Goal: Information Seeking & Learning: Learn about a topic

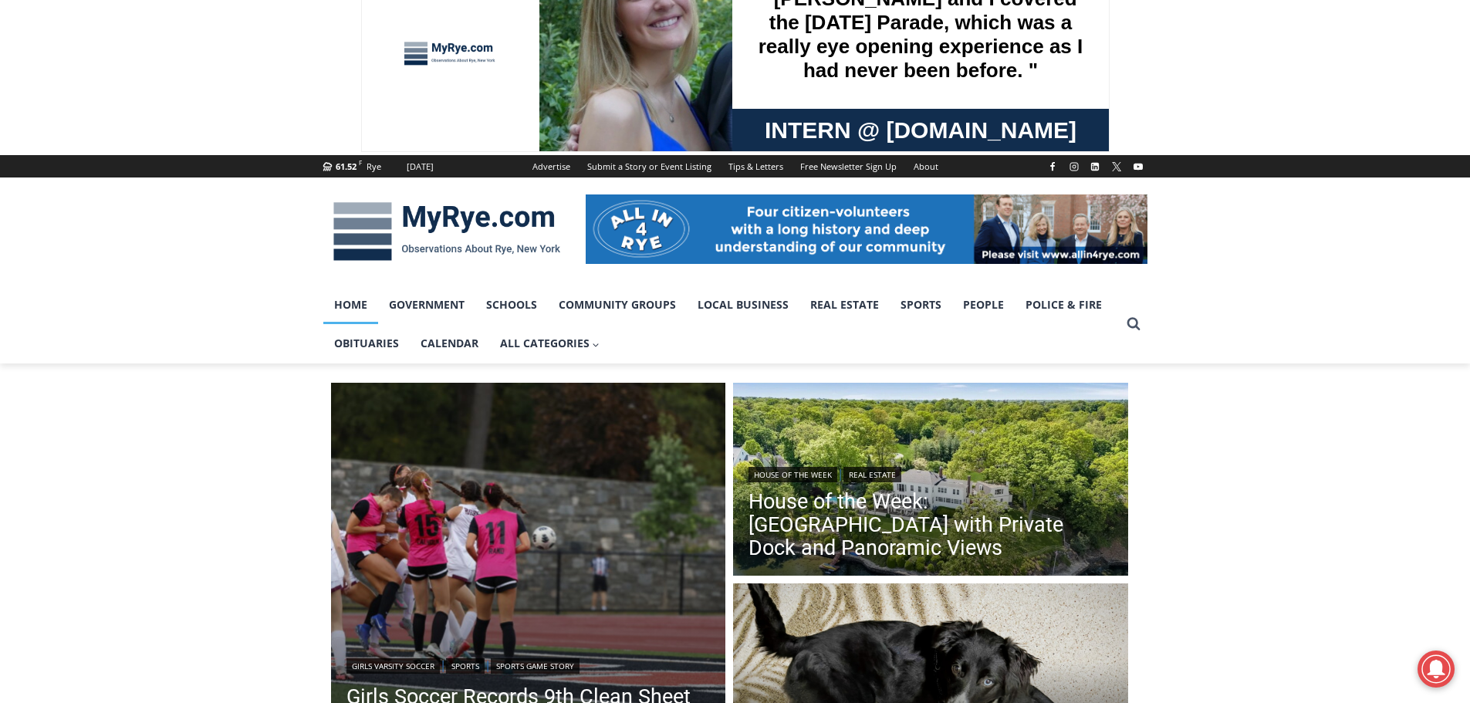
scroll to position [231, 0]
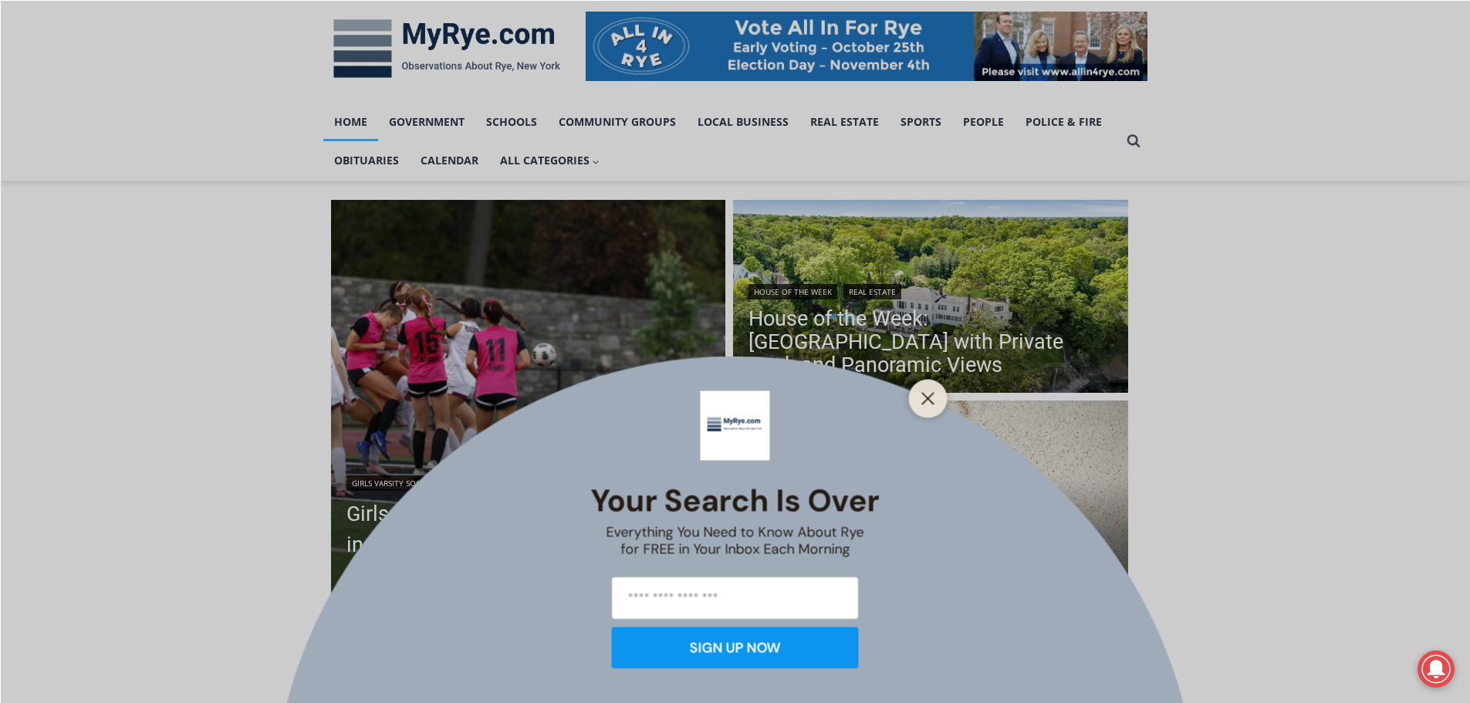
click at [929, 405] on button "Close" at bounding box center [928, 398] width 22 height 22
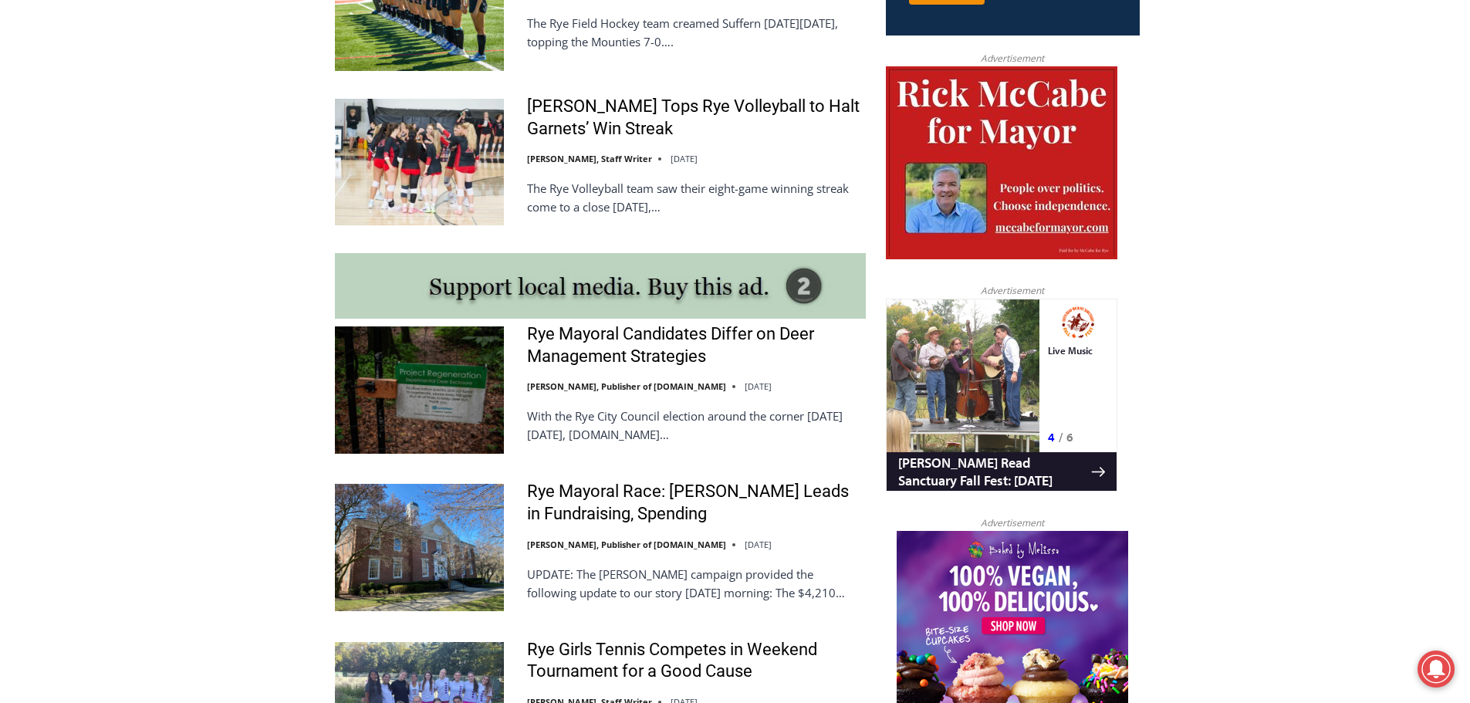
scroll to position [1157, 0]
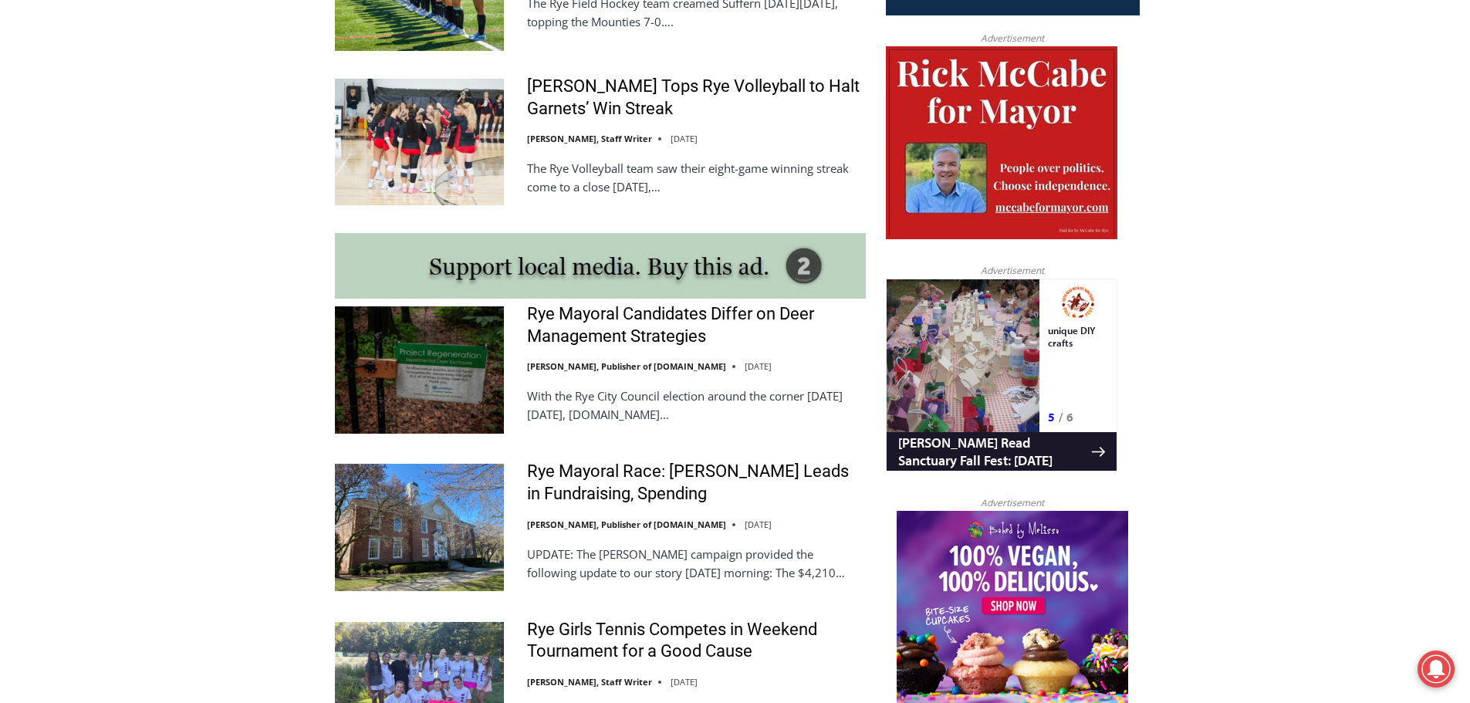
click at [652, 515] on div "Rye Mayoral Race: Henderson Leads in Fundraising, Spending Jay Sears, Publisher…" at bounding box center [696, 527] width 339 height 133
click at [653, 505] on link "Rye Mayoral Race: Henderson Leads in Fundraising, Spending" at bounding box center [696, 483] width 339 height 44
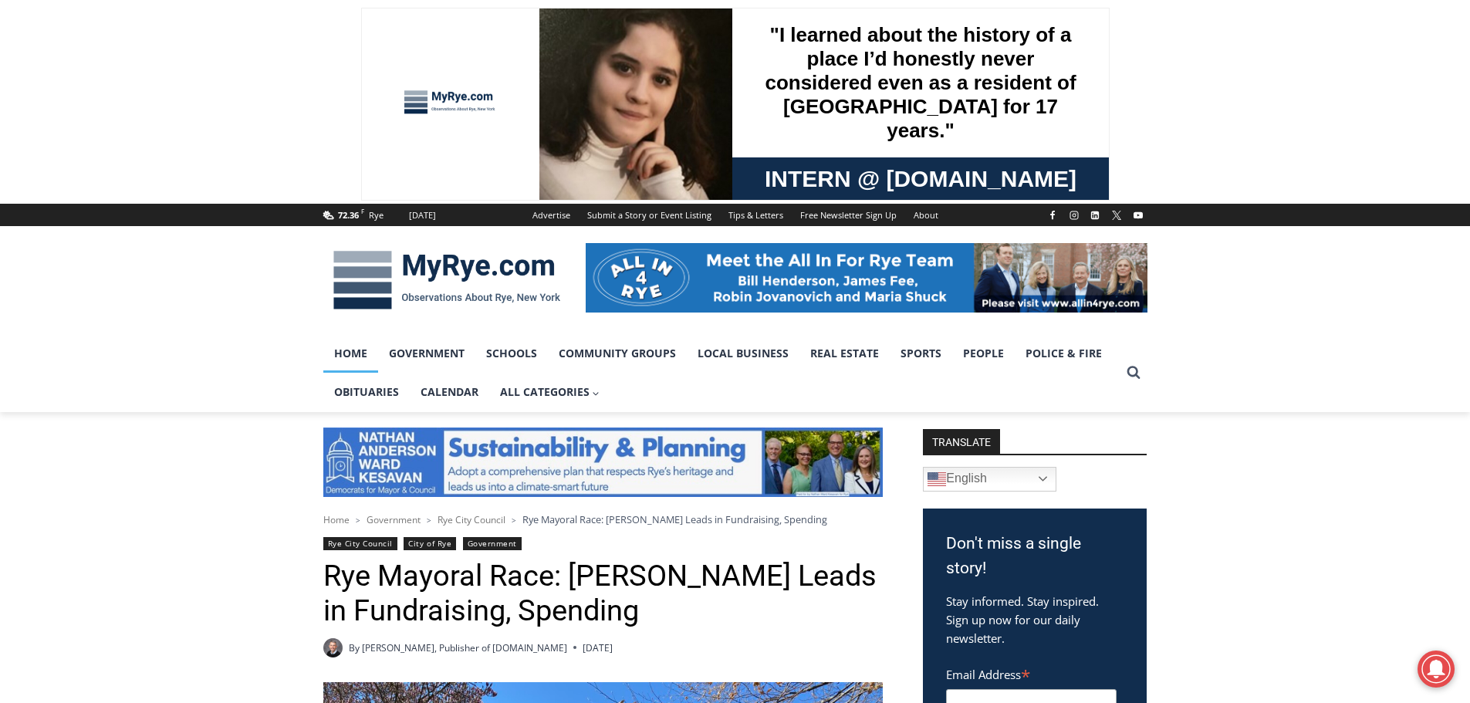
click at [373, 350] on link "Home" at bounding box center [350, 353] width 55 height 39
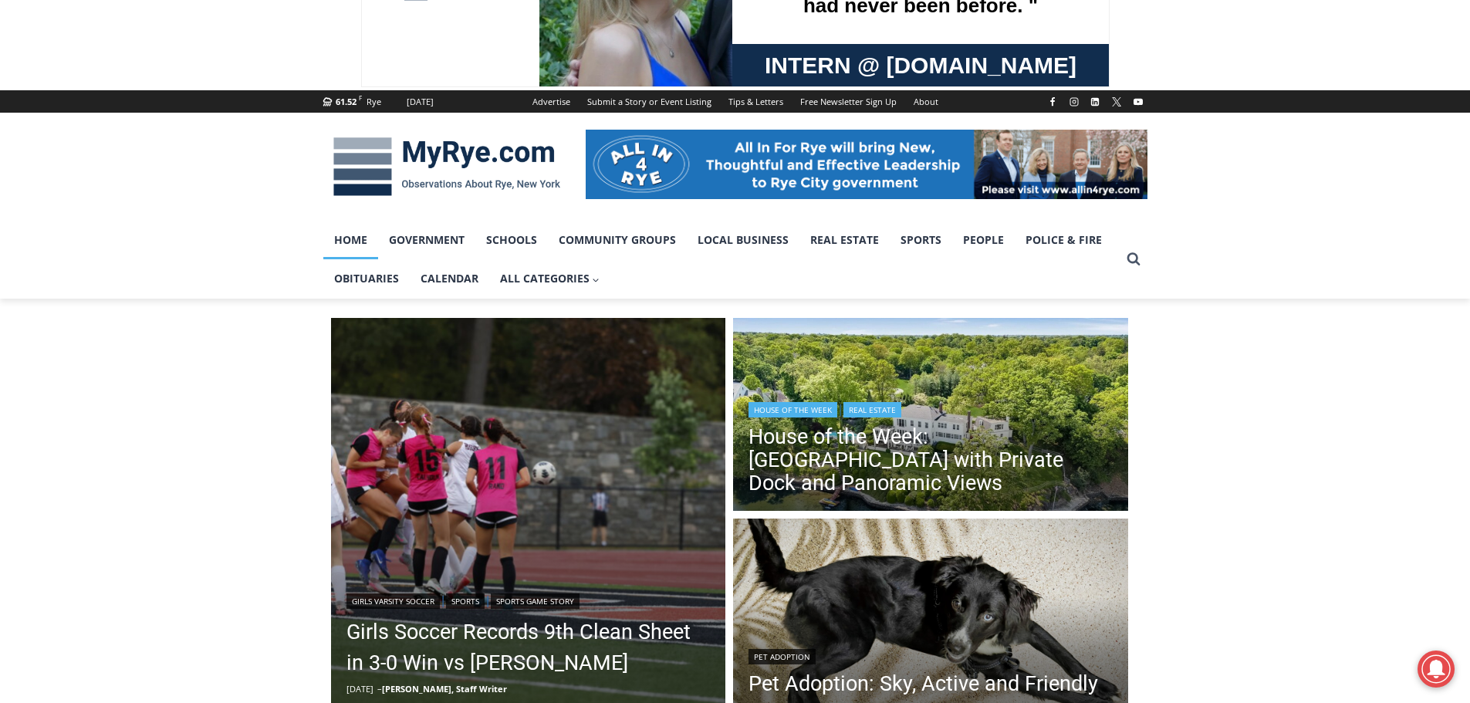
scroll to position [309, 0]
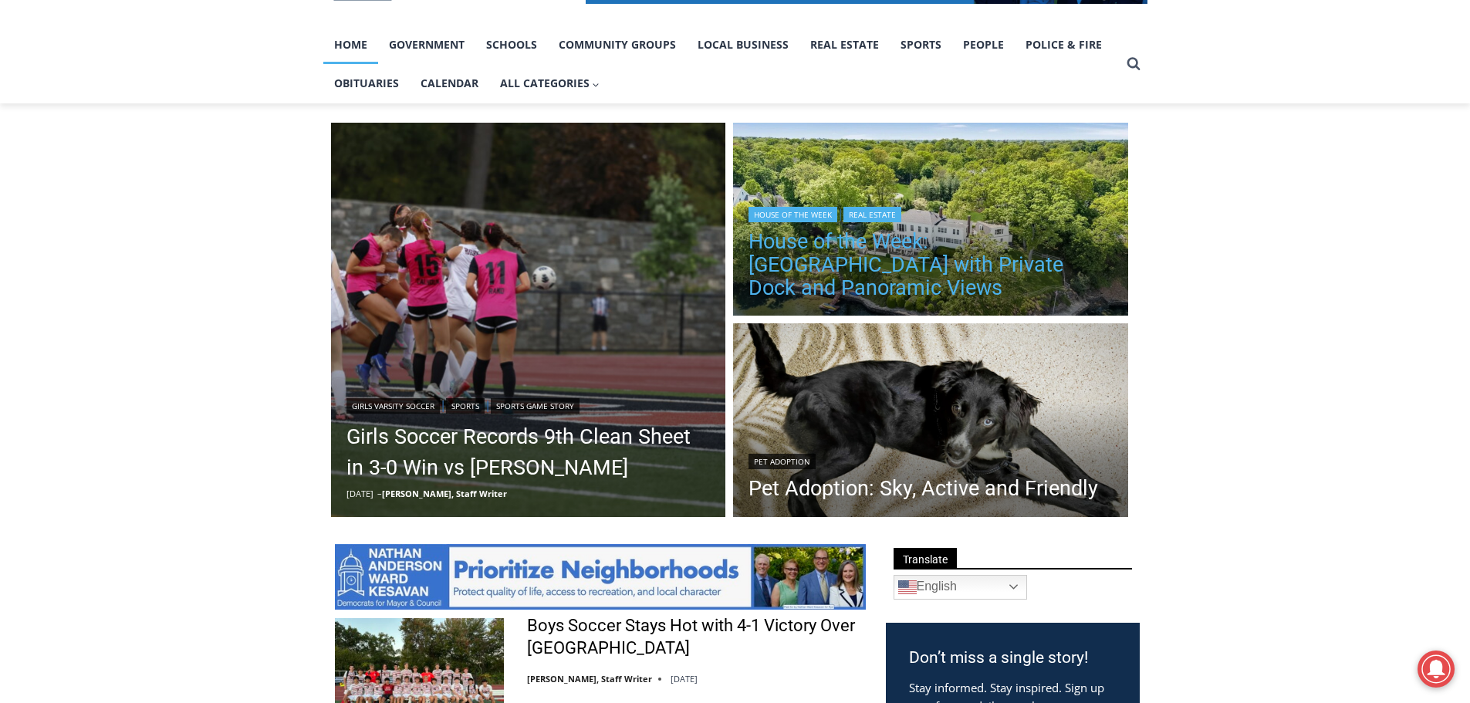
click at [948, 299] on link "House of the Week: Historic Rye Waterfront Estate with Private Dock and Panoram…" at bounding box center [930, 264] width 364 height 69
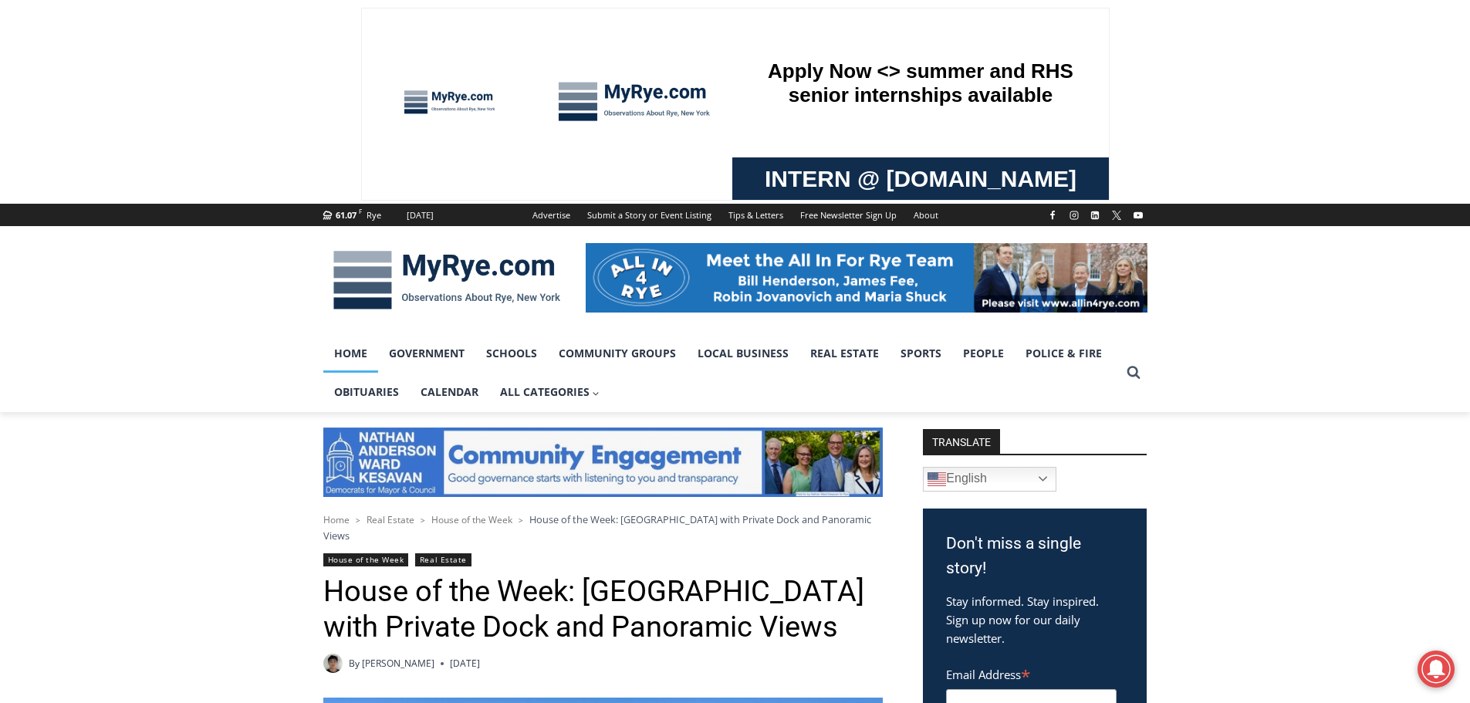
click at [366, 356] on link "Home" at bounding box center [350, 353] width 55 height 39
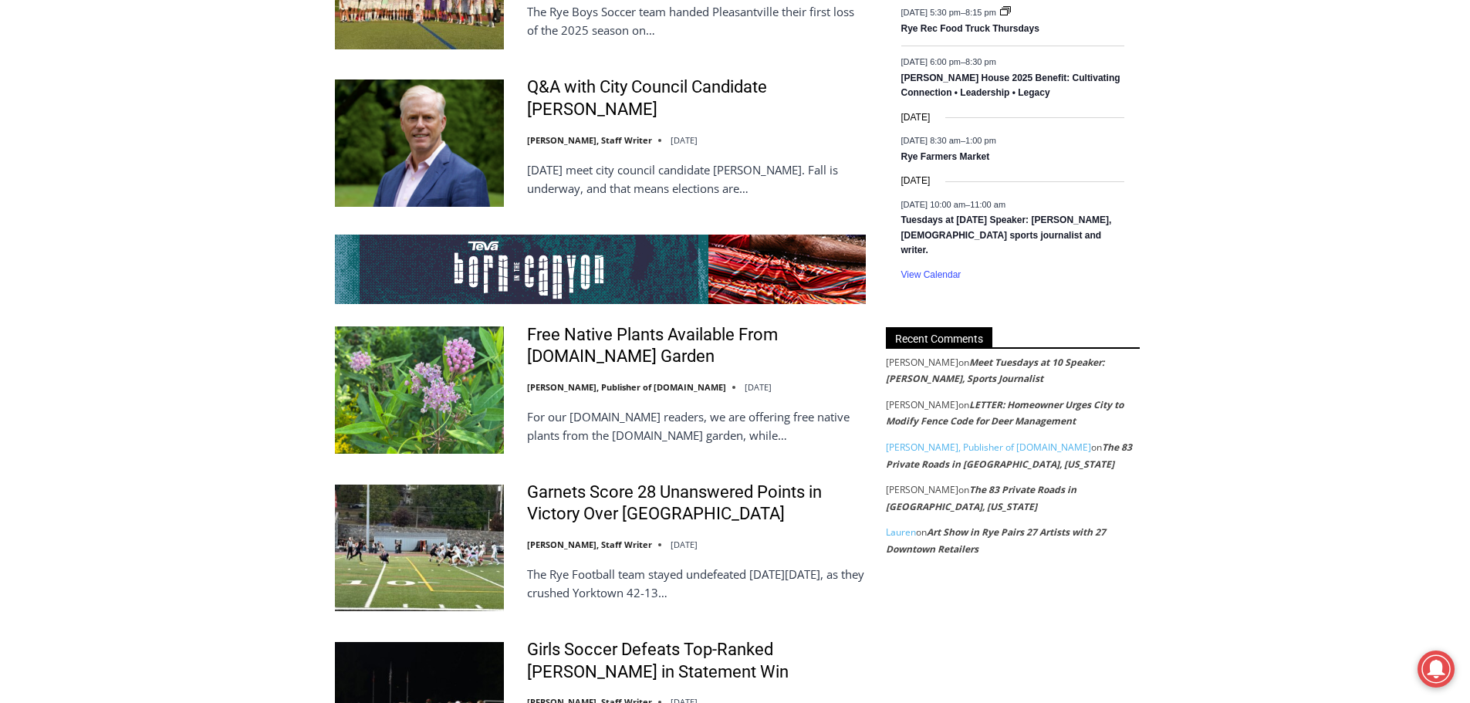
scroll to position [2777, 0]
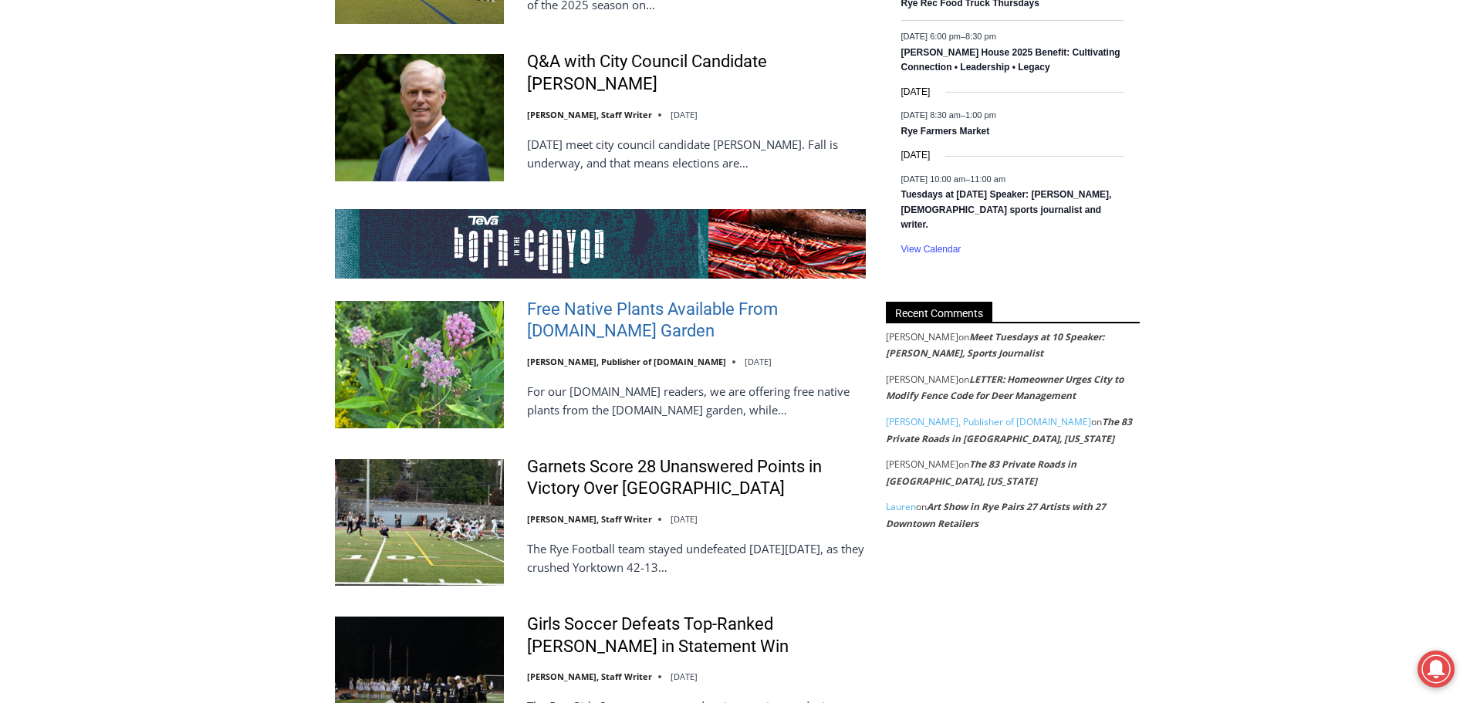
click at [623, 317] on link "Free Native Plants Available From [DOMAIN_NAME] Garden" at bounding box center [696, 321] width 339 height 44
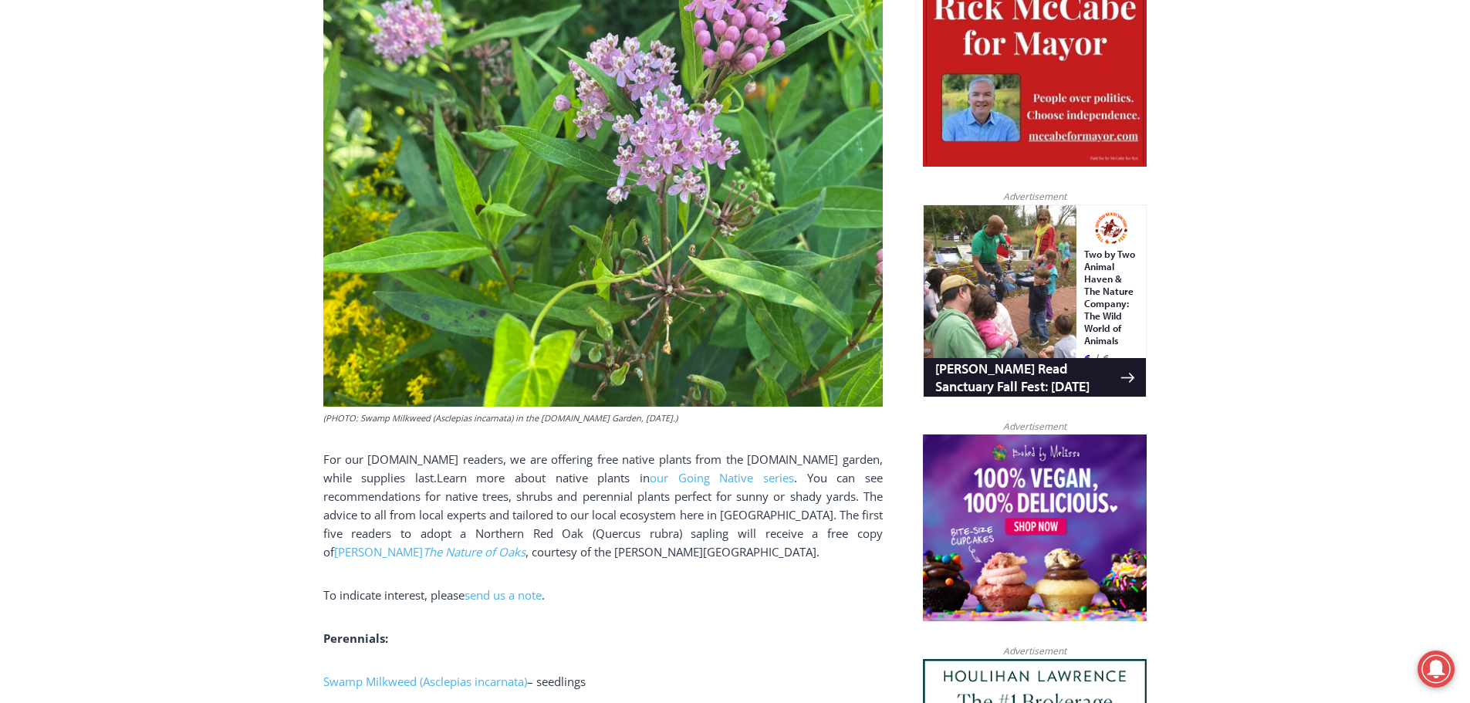
scroll to position [821, 0]
